Goal: Task Accomplishment & Management: Use online tool/utility

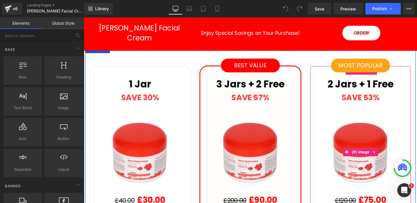
scroll to position [1863, 0]
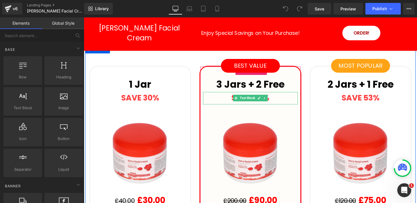
click at [269, 99] on link at bounding box center [269, 102] width 6 height 7
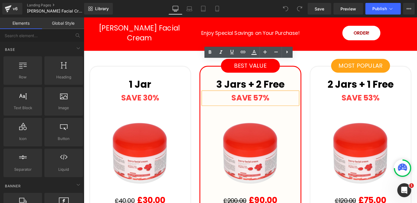
click at [270, 96] on strong "SAVE 57%" at bounding box center [259, 101] width 40 height 11
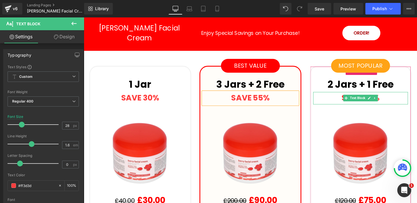
click at [385, 101] on icon at bounding box center [384, 102] width 3 height 3
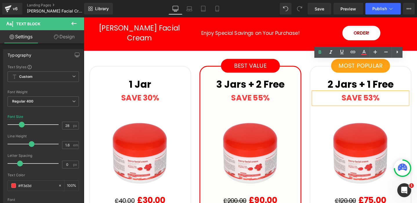
click at [384, 96] on strong "SAVE 53%" at bounding box center [375, 101] width 40 height 11
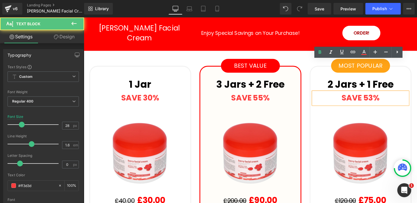
click at [384, 96] on strong "SAVE 53%" at bounding box center [375, 101] width 40 height 11
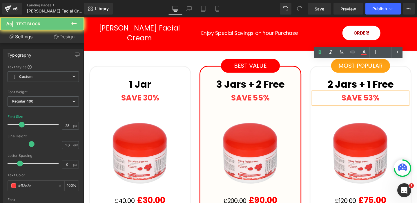
click at [386, 96] on strong "SAVE 53%" at bounding box center [375, 101] width 40 height 11
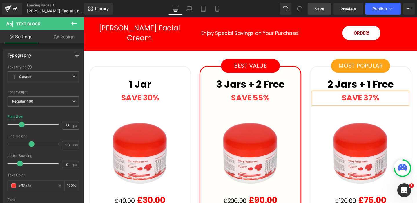
click at [317, 8] on span "Save" at bounding box center [320, 9] width 10 height 6
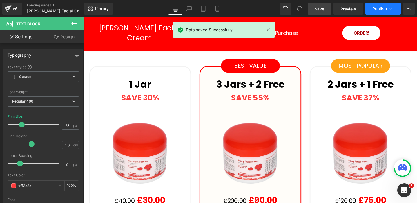
click at [380, 6] on span "Publish" at bounding box center [380, 8] width 15 height 5
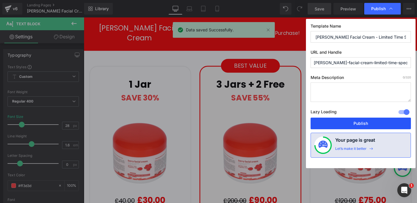
click at [355, 121] on button "Publish" at bounding box center [361, 124] width 100 height 12
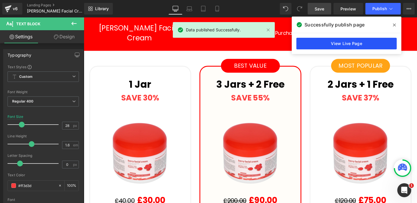
click at [344, 44] on link "View Live Page" at bounding box center [347, 44] width 100 height 12
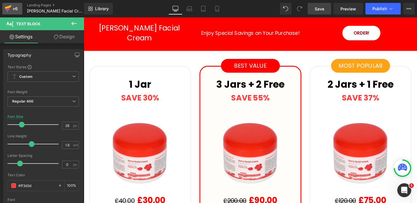
click at [12, 9] on div "v6" at bounding box center [15, 9] width 7 height 8
